Goal: Transaction & Acquisition: Book appointment/travel/reservation

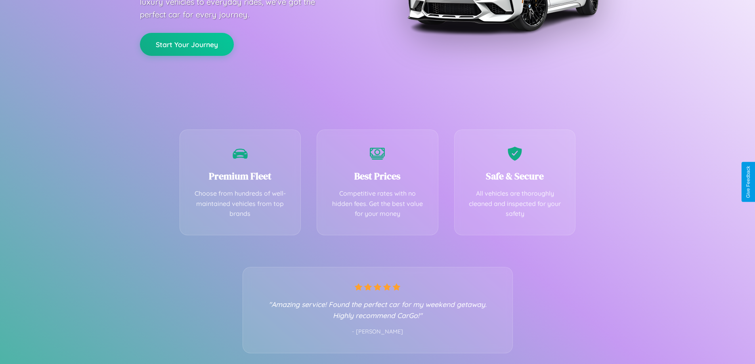
scroll to position [156, 0]
click at [377, 182] on div "Best Prices Competitive rates with no hidden fees. Get the best value for your …" at bounding box center [378, 180] width 122 height 106
click at [187, 43] on button "Start Your Journey" at bounding box center [187, 43] width 94 height 23
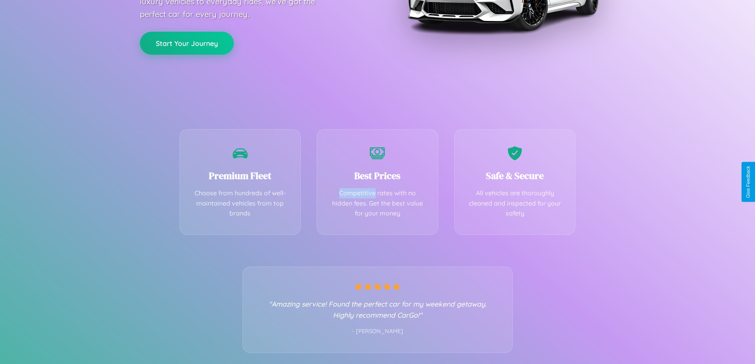
click at [187, 43] on button "Start Your Journey" at bounding box center [187, 43] width 94 height 23
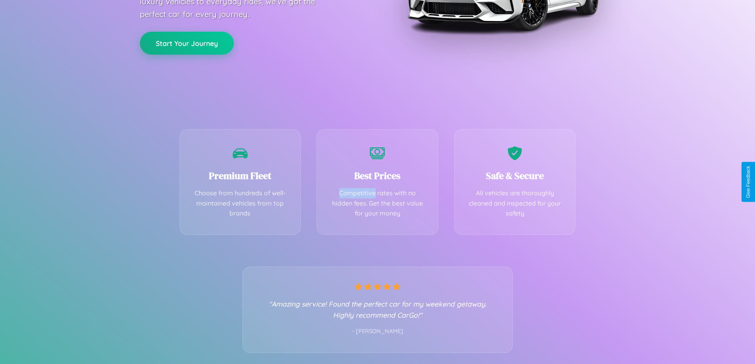
click at [187, 43] on button "Start Your Journey" at bounding box center [187, 43] width 94 height 23
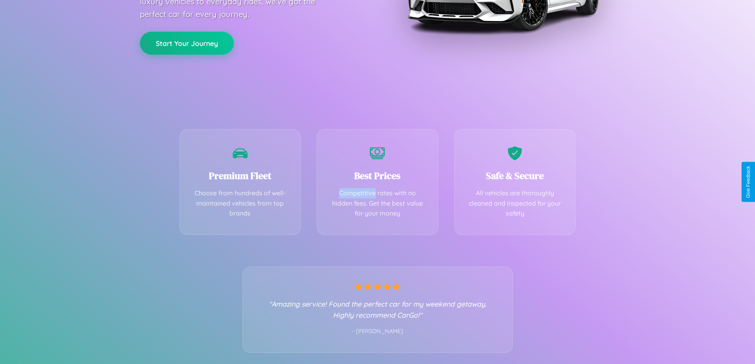
click at [187, 43] on button "Start Your Journey" at bounding box center [187, 43] width 94 height 23
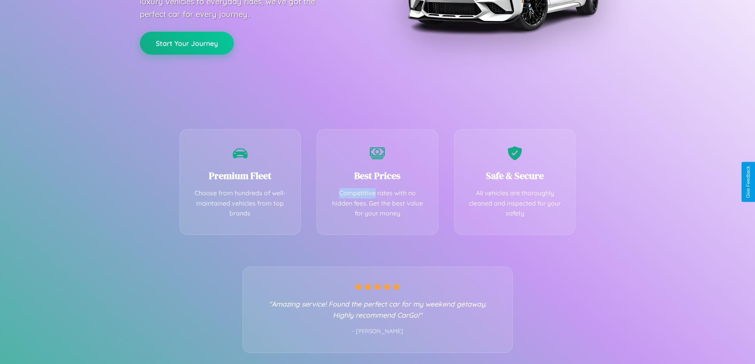
click at [187, 43] on button "Start Your Journey" at bounding box center [187, 43] width 94 height 23
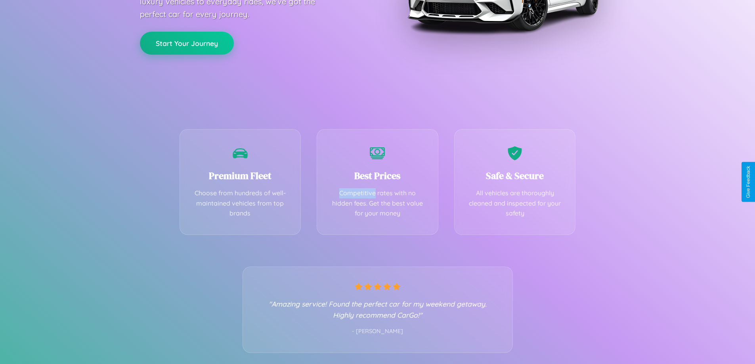
click at [187, 43] on button "Start Your Journey" at bounding box center [187, 43] width 94 height 23
